Goal: Task Accomplishment & Management: Manage account settings

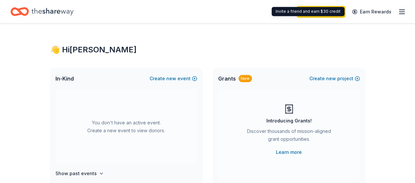
click at [398, 12] on icon "button" at bounding box center [402, 12] width 8 height 8
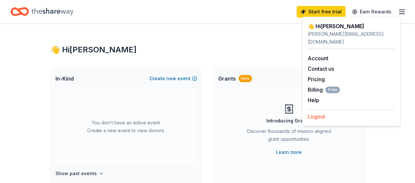
click at [323, 113] on button "Logout" at bounding box center [316, 117] width 17 height 8
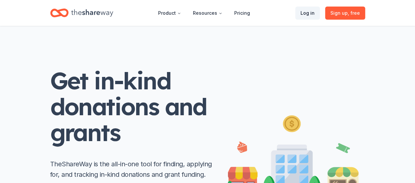
click at [309, 14] on link "Log in" at bounding box center [307, 13] width 25 height 13
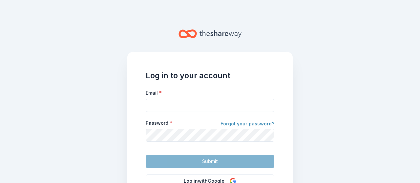
click at [246, 126] on link "Forgot your password?" at bounding box center [247, 124] width 54 height 9
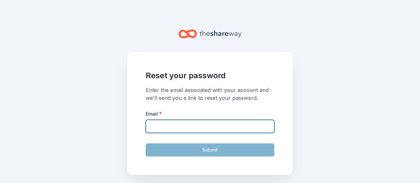
click at [190, 130] on input "Email *" at bounding box center [210, 126] width 129 height 13
type input "[PERSON_NAME][EMAIL_ADDRESS][DOMAIN_NAME]"
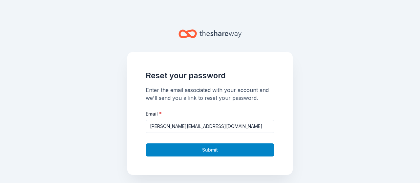
click at [217, 150] on button "Submit" at bounding box center [210, 150] width 129 height 13
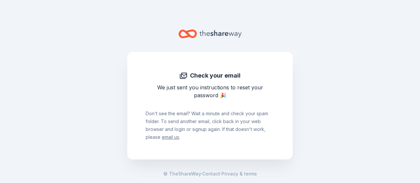
drag, startPoint x: 39, startPoint y: 71, endPoint x: 39, endPoint y: 66, distance: 5.3
click at [39, 71] on main "Check your email We just sent you instructions to reset your password 🎉 Don ' t…" at bounding box center [210, 91] width 420 height 183
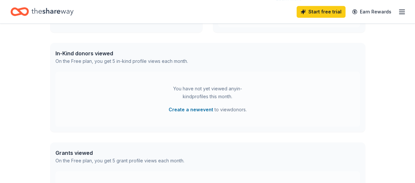
scroll to position [164, 0]
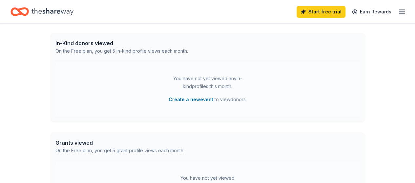
click at [391, 15] on div "Start free trial Earn Rewards" at bounding box center [351, 11] width 109 height 15
click at [399, 14] on line "button" at bounding box center [401, 14] width 5 height 0
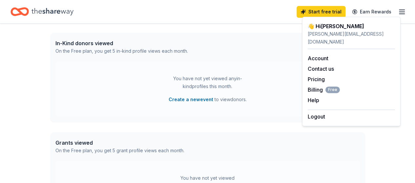
click at [347, 37] on div "[PERSON_NAME][EMAIL_ADDRESS][DOMAIN_NAME]" at bounding box center [351, 38] width 87 height 16
click at [47, 11] on icon "Home" at bounding box center [52, 11] width 42 height 13
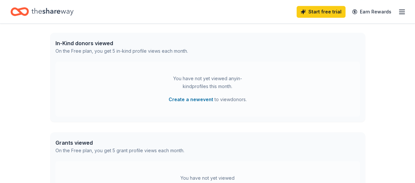
scroll to position [0, 0]
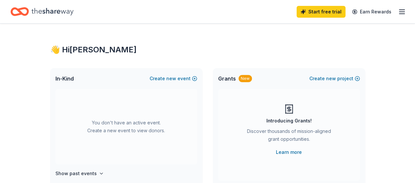
click at [48, 11] on icon "Home" at bounding box center [52, 11] width 42 height 7
click at [401, 10] on div "Start free trial Earn Rewards" at bounding box center [207, 11] width 415 height 23
click at [399, 12] on icon "button" at bounding box center [402, 12] width 8 height 8
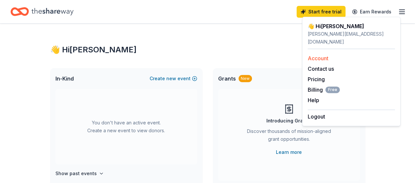
click at [330, 54] on div "Account" at bounding box center [351, 58] width 87 height 8
